Goal: Find specific page/section: Find specific page/section

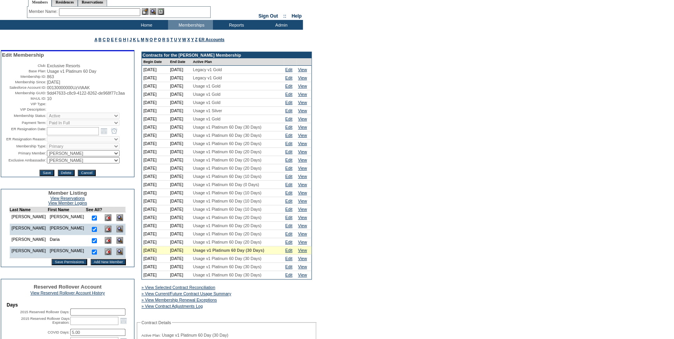
scroll to position [35, 0]
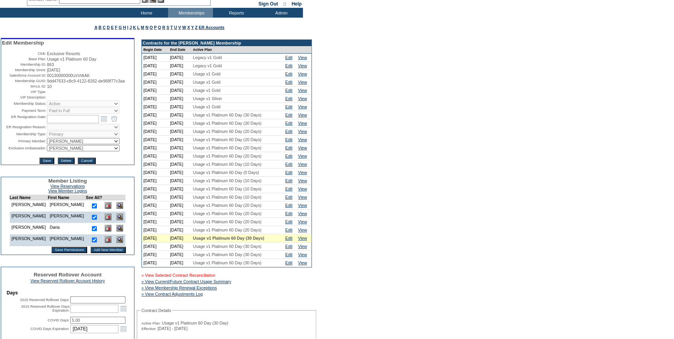
click at [204, 278] on link "» View Selected Contract Reconciliation" at bounding box center [179, 275] width 74 height 5
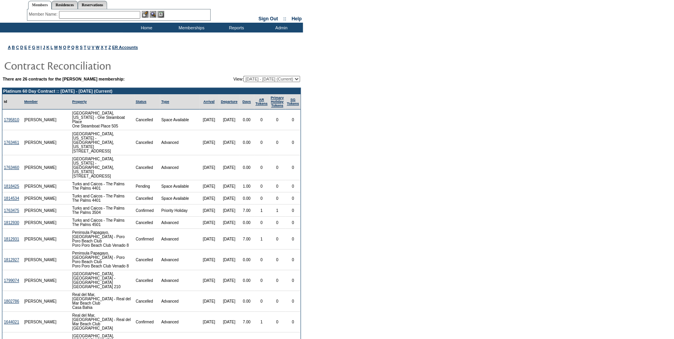
scroll to position [20, 0]
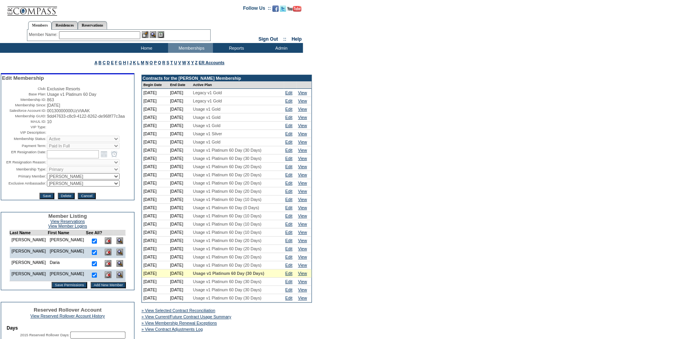
click at [115, 35] on input "text" at bounding box center [99, 35] width 81 height 8
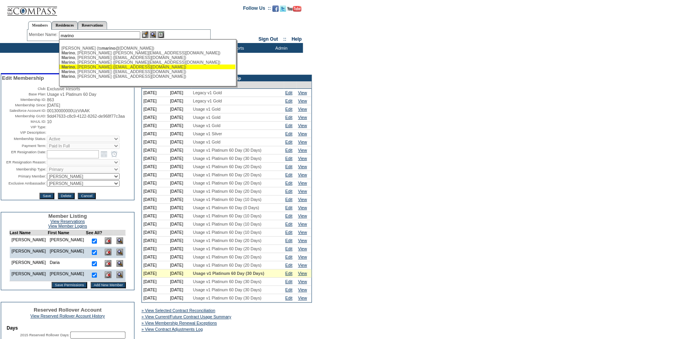
click at [97, 67] on div "[PERSON_NAME] ([EMAIL_ADDRESS][DOMAIN_NAME])" at bounding box center [147, 66] width 172 height 5
type input "[PERSON_NAME] ([EMAIL_ADDRESS][DOMAIN_NAME])"
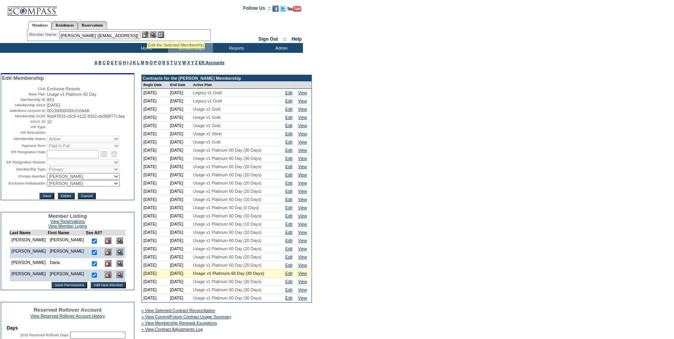
click at [147, 32] on img at bounding box center [145, 34] width 7 height 7
